Goal: Unclear: Unclear

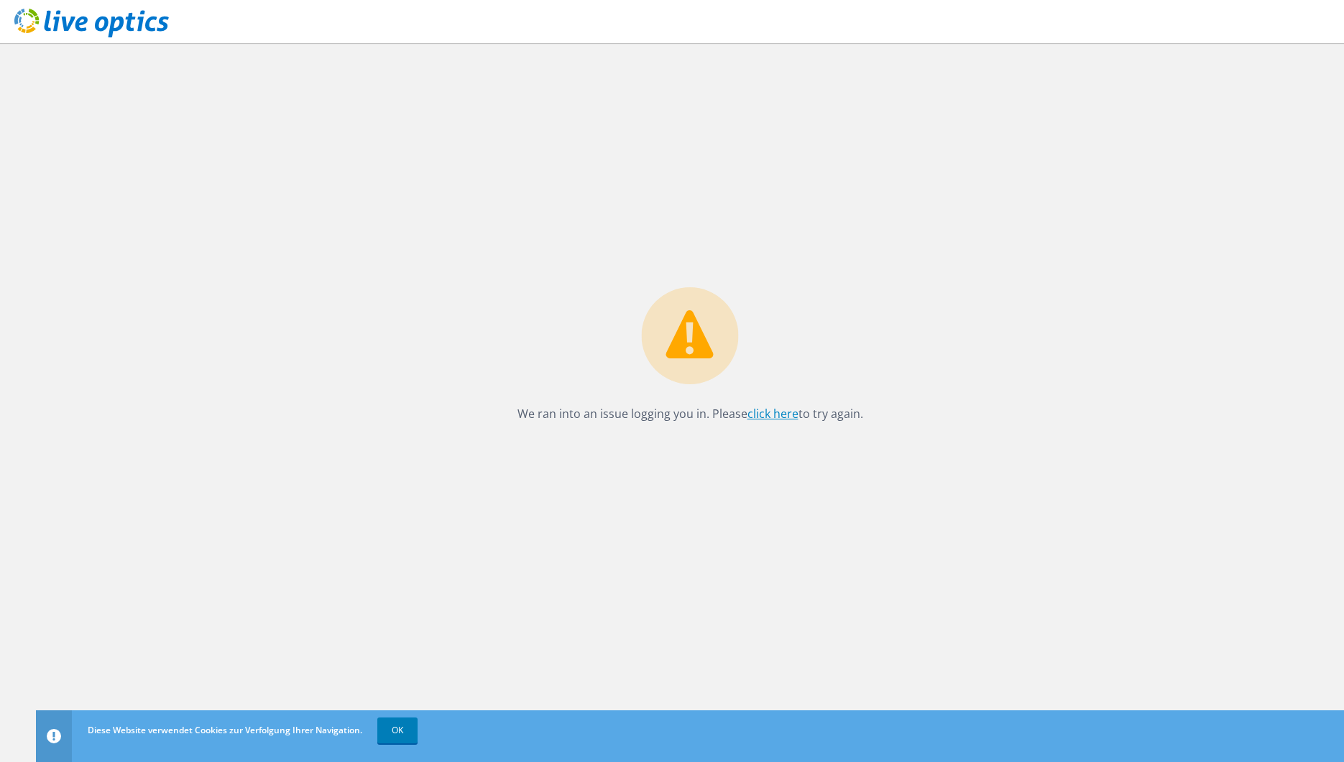
drag, startPoint x: 776, startPoint y: 415, endPoint x: 764, endPoint y: 417, distance: 12.5
click at [776, 415] on link "click here" at bounding box center [772, 414] width 51 height 16
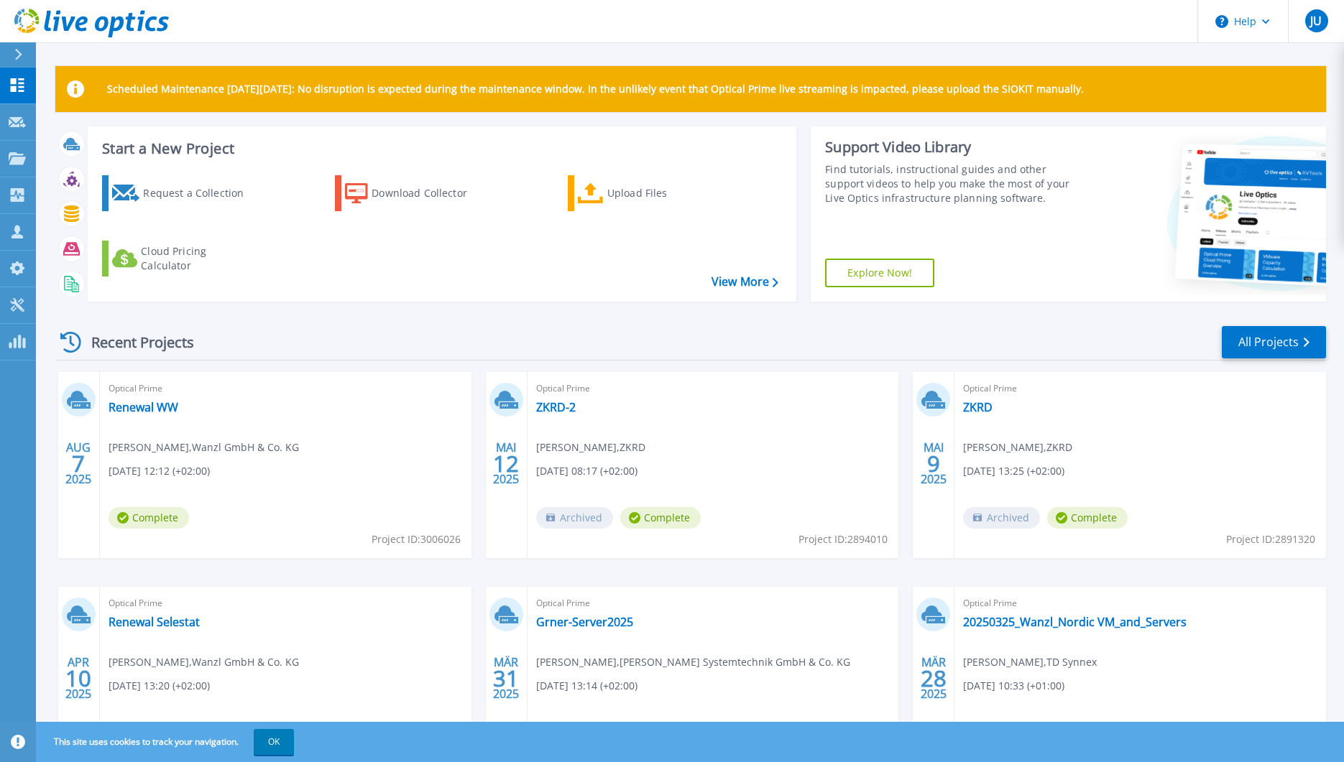
click at [374, 315] on div "Recent Projects All Projects [DATE] Optical Prime Renewal WW [PERSON_NAME] , Wa…" at bounding box center [690, 563] width 1270 height 500
click at [371, 318] on div "Recent Projects All Projects [DATE] Optical Prime Renewal WW [PERSON_NAME] , Wa…" at bounding box center [690, 563] width 1270 height 500
click at [391, 332] on div "Recent Projects All Projects" at bounding box center [690, 343] width 1270 height 36
